Goal: Information Seeking & Learning: Learn about a topic

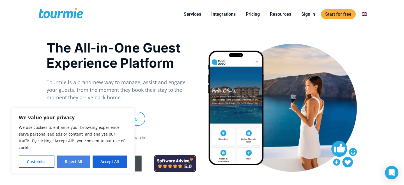
click at [76, 162] on button "Reject All" at bounding box center [73, 161] width 33 height 12
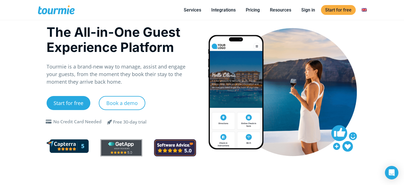
scroll to position [16, 0]
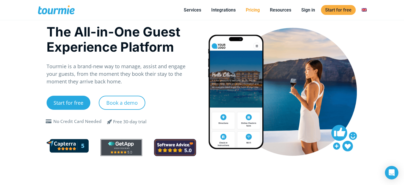
click at [255, 10] on link "Pricing" at bounding box center [252, 9] width 22 height 7
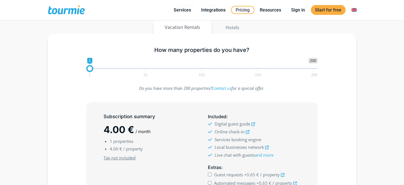
scroll to position [68, 0]
drag, startPoint x: 89, startPoint y: 68, endPoint x: 95, endPoint y: 67, distance: 6.2
click at [95, 67] on span at bounding box center [95, 68] width 7 height 7
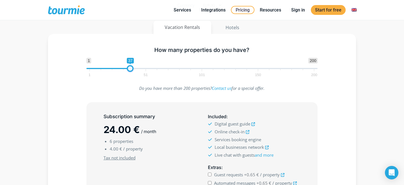
drag, startPoint x: 95, startPoint y: 67, endPoint x: 130, endPoint y: 67, distance: 34.5
click at [130, 67] on span at bounding box center [130, 68] width 7 height 7
drag, startPoint x: 130, startPoint y: 67, endPoint x: 153, endPoint y: 64, distance: 23.8
click at [153, 64] on span "1 200 0 0 54 1 51 101 150 200" at bounding box center [201, 67] width 231 height 18
type input "1"
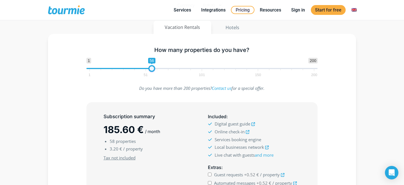
drag, startPoint x: 153, startPoint y: 64, endPoint x: 54, endPoint y: 58, distance: 99.4
click at [54, 58] on div "How many properties do you have? 1 200 0 0 56 1 51 101 150 200 1 Do you have mo…" at bounding box center [202, 146] width 308 height 224
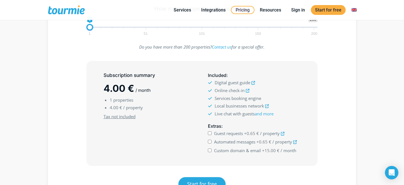
scroll to position [118, 0]
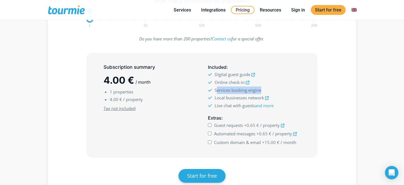
drag, startPoint x: 216, startPoint y: 90, endPoint x: 281, endPoint y: 91, distance: 65.0
click at [281, 91] on li "Services booking engine" at bounding box center [254, 90] width 93 height 8
click at [225, 126] on span "Guest requests" at bounding box center [228, 125] width 29 height 6
click at [211, 126] on input "Guest requests +0.65 € / property" at bounding box center [210, 125] width 4 height 4
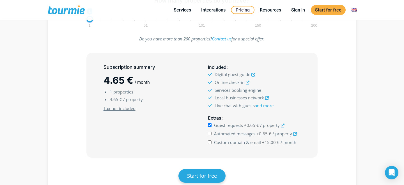
click at [225, 126] on span "Guest requests" at bounding box center [228, 125] width 29 height 6
click at [211, 126] on input "Guest requests +0.65 € / property" at bounding box center [210, 125] width 4 height 4
click at [225, 126] on span "Guest requests" at bounding box center [228, 125] width 29 height 6
click at [211, 126] on input "Guest requests +0.65 € / property" at bounding box center [210, 125] width 4 height 4
click at [225, 126] on span "Guest requests" at bounding box center [228, 125] width 29 height 6
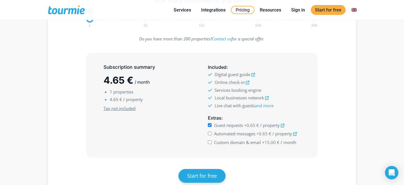
click at [211, 126] on input "Guest requests +0.65 € / property" at bounding box center [210, 125] width 4 height 4
checkbox input "false"
click at [221, 136] on label "Automated messages +0.65 € / property" at bounding box center [255, 134] width 83 height 8
click at [211, 135] on input "Automated messages +0.65 € / property" at bounding box center [210, 133] width 4 height 4
checkbox input "true"
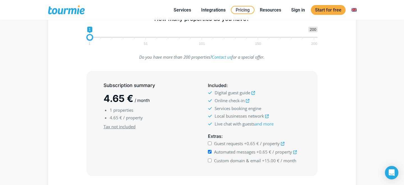
scroll to position [83, 0]
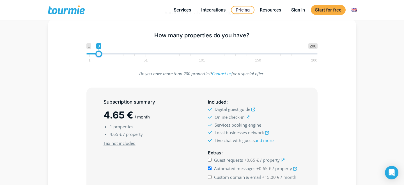
type input "7"
drag, startPoint x: 89, startPoint y: 53, endPoint x: 96, endPoint y: 53, distance: 6.4
click at [96, 53] on span at bounding box center [96, 53] width 7 height 7
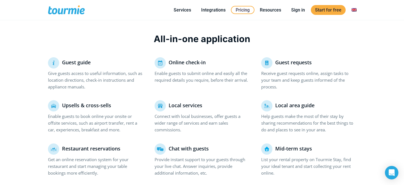
scroll to position [349, 0]
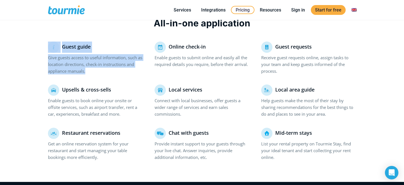
drag, startPoint x: 118, startPoint y: 74, endPoint x: 98, endPoint y: 37, distance: 41.8
click at [98, 37] on div "All-in-one application Guest guide Give guests access to useful information, su…" at bounding box center [202, 89] width 320 height 180
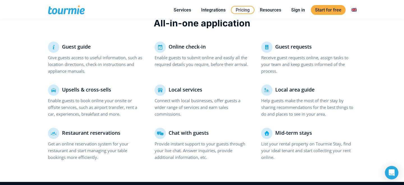
click at [98, 37] on div "All-in-one application Guest guide Give guests access to useful information, su…" at bounding box center [202, 89] width 320 height 180
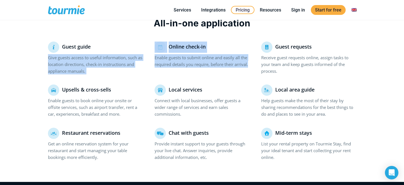
drag, startPoint x: 137, startPoint y: 41, endPoint x: 212, endPoint y: 68, distance: 80.0
click at [212, 68] on div "Guest guide Give guests access to useful information, such as location directio…" at bounding box center [202, 105] width 320 height 129
click at [212, 68] on div "Online check-in Enable guests to submit online and easily all the required deta…" at bounding box center [202, 60] width 107 height 38
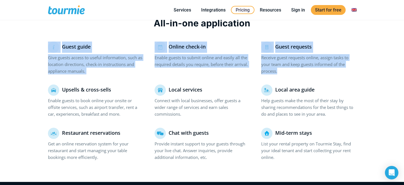
drag, startPoint x: 267, startPoint y: 41, endPoint x: 307, endPoint y: 73, distance: 50.6
click at [307, 73] on div "All-in-one application Guest guide Give guests access to useful information, su…" at bounding box center [202, 89] width 320 height 180
click at [307, 73] on div "Guest requests Receive guest requests online, assign tasks to your team and kee…" at bounding box center [308, 60] width 107 height 38
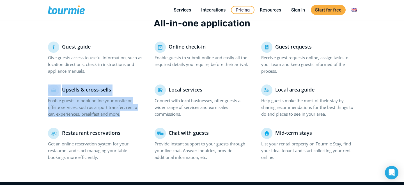
drag, startPoint x: 47, startPoint y: 88, endPoint x: 141, endPoint y: 115, distance: 97.6
click at [141, 115] on div "Upsells & cross-sells Enable guests to book online your onsite or offsite servi…" at bounding box center [95, 103] width 107 height 38
click at [141, 115] on p "Enable guests to book online your onsite or offsite services, such as airport t…" at bounding box center [95, 107] width 95 height 20
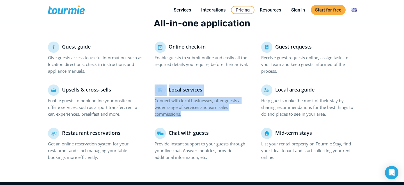
drag, startPoint x: 151, startPoint y: 93, endPoint x: 190, endPoint y: 121, distance: 48.0
click at [190, 121] on div "Local services Connect with local businesses, offer guests a wider range of ser…" at bounding box center [202, 103] width 107 height 38
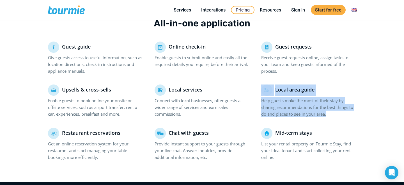
drag, startPoint x: 259, startPoint y: 88, endPoint x: 295, endPoint y: 121, distance: 49.0
click at [295, 121] on div "Local area guide Help guests make the most of their stay by sharing recommendat…" at bounding box center [308, 103] width 107 height 38
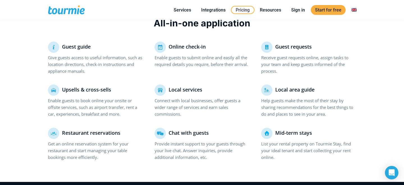
click at [341, 119] on div "Local area guide Help guests make the most of their stay by sharing recommendat…" at bounding box center [308, 103] width 107 height 38
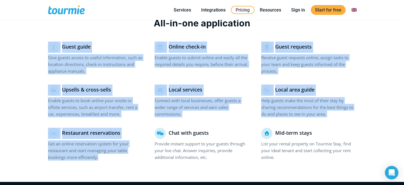
drag, startPoint x: 36, startPoint y: 126, endPoint x: 121, endPoint y: 154, distance: 89.4
click at [121, 154] on section "All-in-one application Guest guide Give guests access to useful information, su…" at bounding box center [202, 90] width 404 height 182
click at [121, 154] on p "Get an online reservation system for your restaurant and start managing your ta…" at bounding box center [95, 150] width 95 height 20
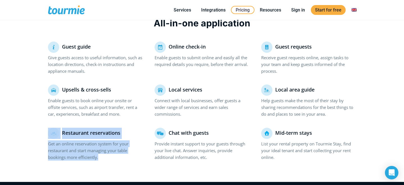
drag, startPoint x: 105, startPoint y: 158, endPoint x: 46, endPoint y: 133, distance: 64.9
click at [46, 133] on div "Restaurant reservations Get an online reservation system for your restaurant an…" at bounding box center [95, 147] width 107 height 38
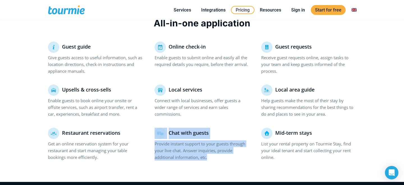
drag, startPoint x: 158, startPoint y: 133, endPoint x: 224, endPoint y: 161, distance: 71.3
click at [224, 161] on div "Chat with guests Provide instant support to your guests through your live chat.…" at bounding box center [202, 147] width 107 height 38
click at [223, 161] on div "Chat with guests Provide instant support to your guests through your live chat.…" at bounding box center [202, 147] width 107 height 38
drag, startPoint x: 228, startPoint y: 159, endPoint x: 154, endPoint y: 131, distance: 78.7
click at [154, 131] on div "Chat with guests Provide instant support to your guests through your live chat.…" at bounding box center [202, 147] width 107 height 38
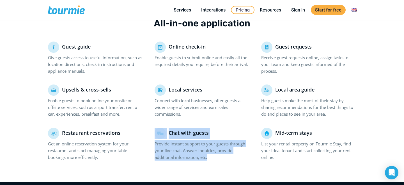
click at [154, 131] on div "Chat with guests Provide instant support to your guests through your live chat.…" at bounding box center [202, 147] width 107 height 38
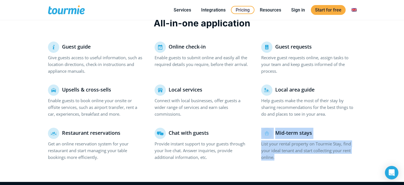
drag, startPoint x: 261, startPoint y: 129, endPoint x: 290, endPoint y: 156, distance: 39.7
click at [290, 156] on div "Mid-term stays List your rental property on Tourmie Stay, find your ideal tenan…" at bounding box center [308, 147] width 107 height 38
click at [290, 156] on p "List your rental property on Tourmie Stay, find your ideal tenant and start col…" at bounding box center [308, 150] width 95 height 20
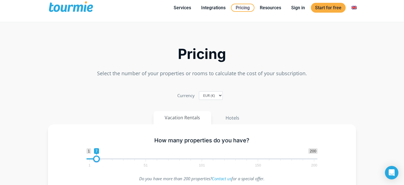
scroll to position [0, 0]
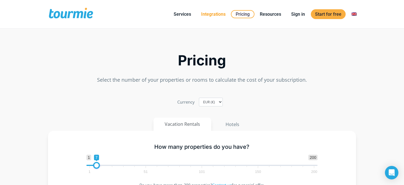
click at [218, 13] on link "Integrations" at bounding box center [213, 14] width 33 height 7
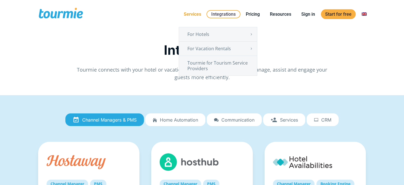
click at [198, 10] on li "Services For Hotels Online Check-in Digital Guest Directory Digital Concierge A…" at bounding box center [192, 14] width 27 height 26
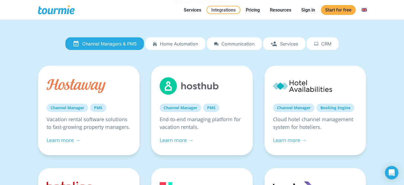
scroll to position [48, 0]
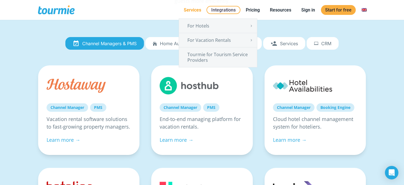
click at [192, 10] on link "Services" at bounding box center [192, 9] width 26 height 7
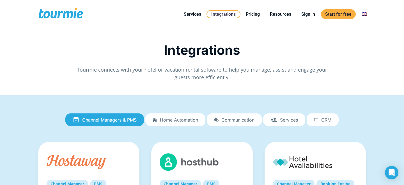
click at [307, 33] on link "Switch to" at bounding box center [332, 34] width 78 height 14
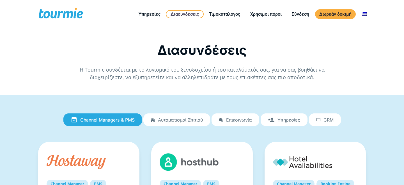
click at [284, 48] on h1 "Διασυνδέσεις" at bounding box center [202, 49] width 168 height 15
click at [321, 30] on link "Αλλαγή σε" at bounding box center [332, 34] width 78 height 14
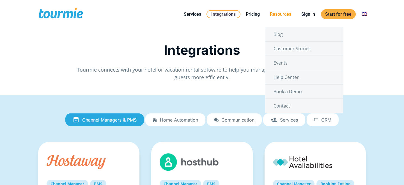
click at [288, 14] on link "Resources" at bounding box center [280, 14] width 30 height 7
click at [284, 33] on link "Blog" at bounding box center [304, 34] width 78 height 14
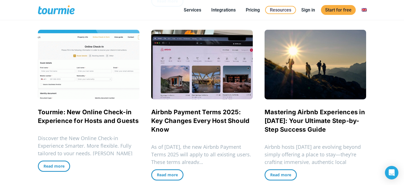
scroll to position [309, 0]
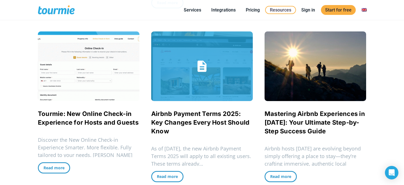
click at [165, 125] on link "Airbnb Payment Terms 2025: Key Changes Every Host Should Know" at bounding box center [200, 122] width 98 height 25
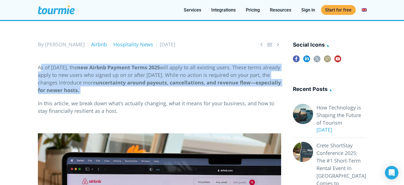
drag, startPoint x: 41, startPoint y: 69, endPoint x: 158, endPoint y: 93, distance: 119.4
click at [158, 93] on p "As of [DATE], the new Airbnb Payment Terms 2025 will apply to all existing user…" at bounding box center [159, 79] width 243 height 30
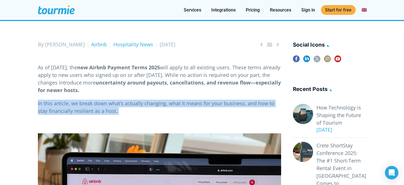
drag, startPoint x: 158, startPoint y: 93, endPoint x: 158, endPoint y: 116, distance: 22.7
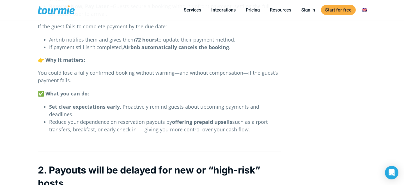
scroll to position [413, 0]
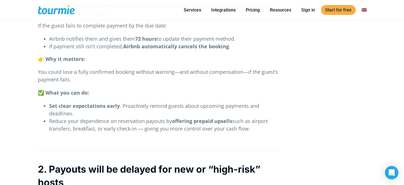
drag, startPoint x: 163, startPoint y: 90, endPoint x: 272, endPoint y: 131, distance: 117.0
click at [272, 131] on li "Reduce your dependence on reservation payouts by offering prepaid upsells such …" at bounding box center [165, 124] width 232 height 15
drag, startPoint x: 272, startPoint y: 131, endPoint x: 272, endPoint y: 87, distance: 43.5
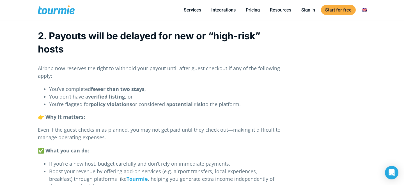
scroll to position [547, 0]
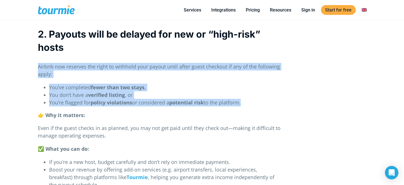
drag, startPoint x: 205, startPoint y: 61, endPoint x: 277, endPoint y: 106, distance: 85.6
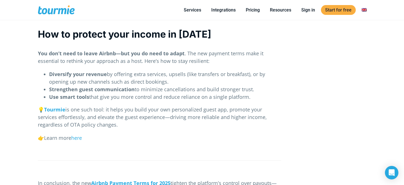
scroll to position [1223, 0]
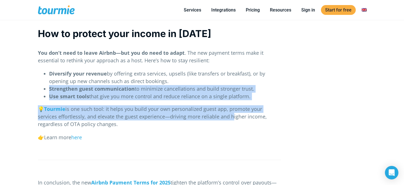
drag, startPoint x: 57, startPoint y: 86, endPoint x: 209, endPoint y: 120, distance: 155.8
click at [209, 120] on p "💡 Tourmie is one such tool: it helps you build your own personalized guest app,…" at bounding box center [159, 116] width 243 height 23
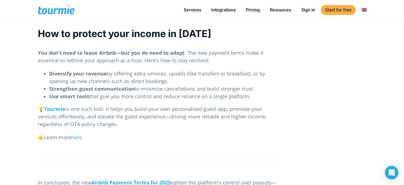
drag, startPoint x: 202, startPoint y: 127, endPoint x: 256, endPoint y: 99, distance: 60.9
click at [256, 99] on li "Use smart tools that give you more control and reduce reliance on a single plat…" at bounding box center [165, 97] width 232 height 8
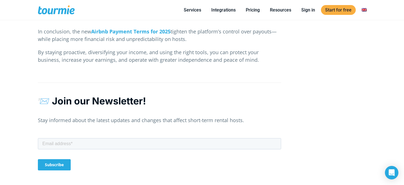
scroll to position [1381, 0]
